Goal: Find specific page/section: Find specific page/section

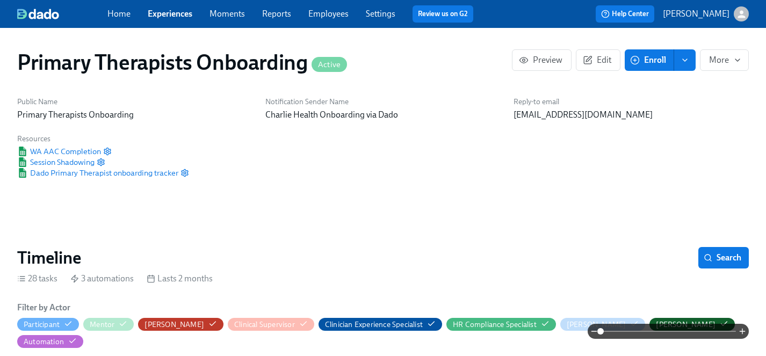
click at [158, 18] on link "Experiences" at bounding box center [170, 14] width 45 height 10
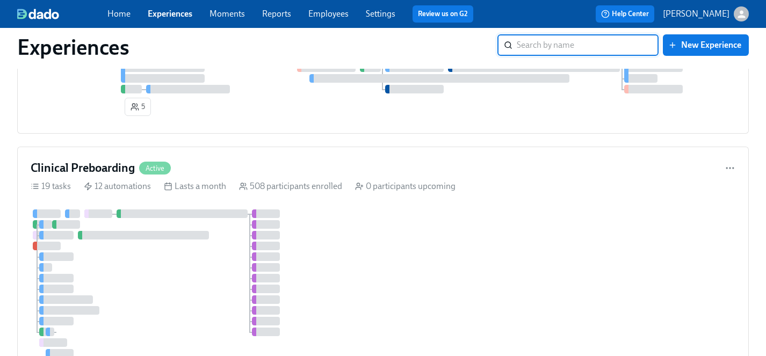
scroll to position [2220, 0]
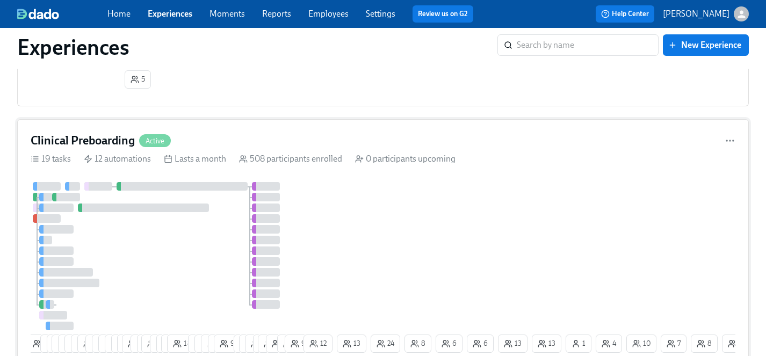
click at [421, 244] on div "8 5 4 24 23 15 13 13 3 3 5 7 4 8 29 4 2 19 7 7 12 18 9 8 9 4 9 7 17 14 4 23 3 1…" at bounding box center [383, 269] width 705 height 175
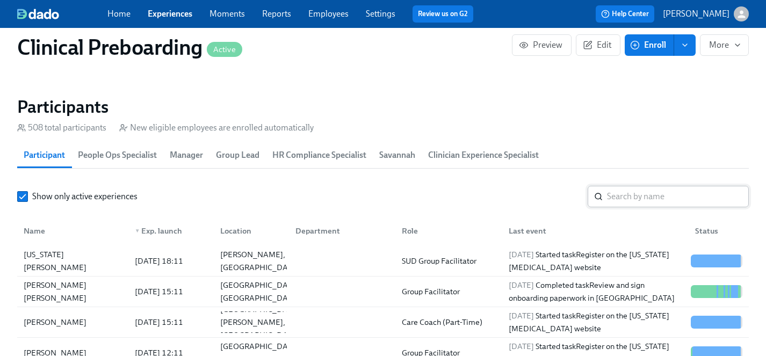
scroll to position [1170, 0]
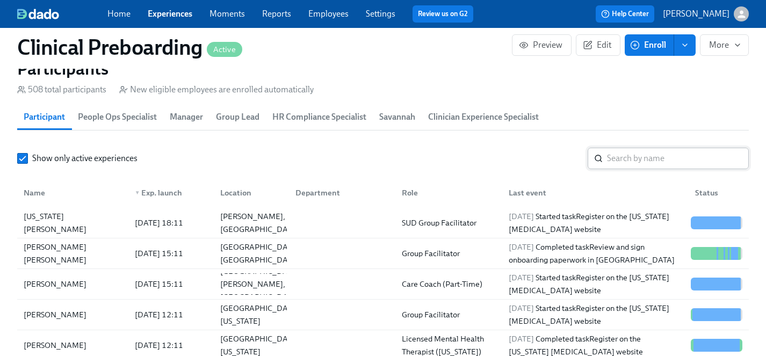
click at [672, 155] on input "search" at bounding box center [678, 158] width 142 height 21
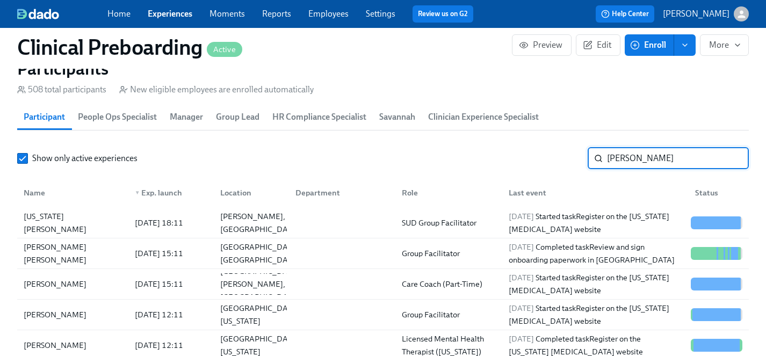
type input "[PERSON_NAME]"
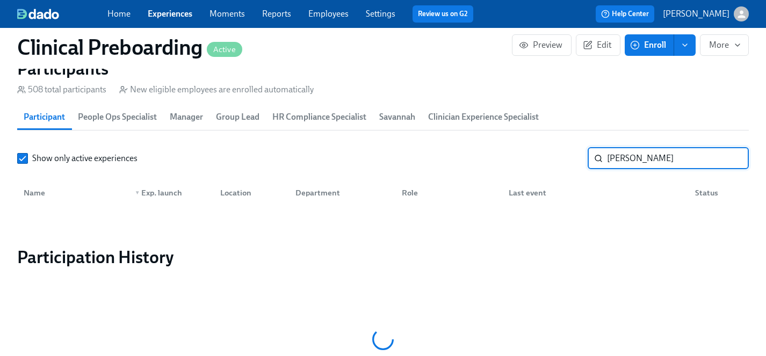
click at [731, 158] on input "[PERSON_NAME]" at bounding box center [678, 158] width 142 height 21
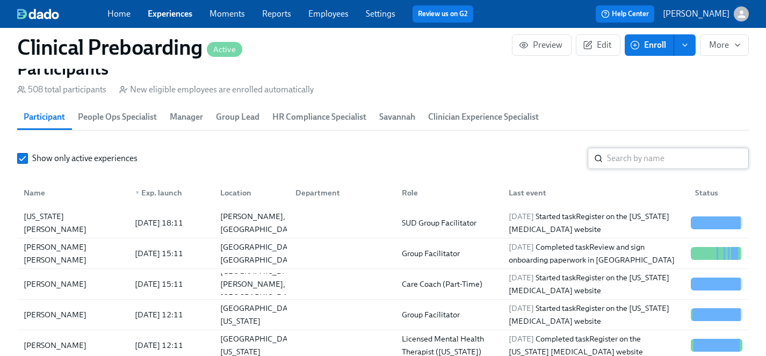
scroll to position [0, 14027]
